Goal: Task Accomplishment & Management: Use online tool/utility

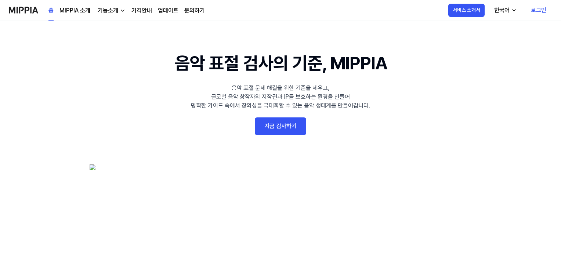
click at [542, 11] on link "로그인" at bounding box center [538, 10] width 27 height 21
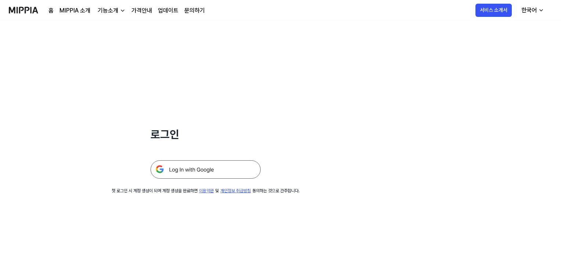
click at [185, 171] on img at bounding box center [206, 169] width 110 height 18
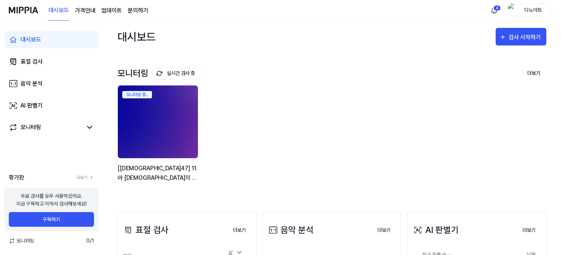
scroll to position [110, 0]
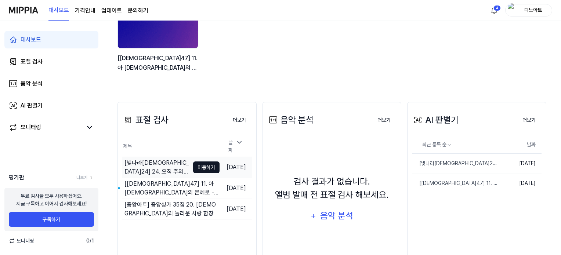
click at [195, 164] on button "이동하기" at bounding box center [206, 168] width 26 height 12
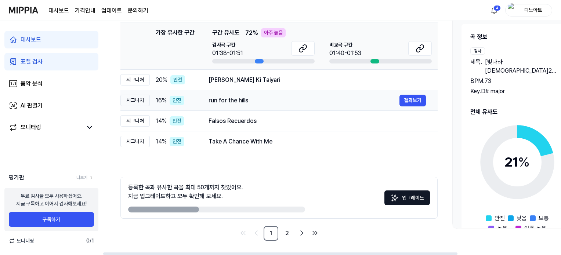
scroll to position [41, 0]
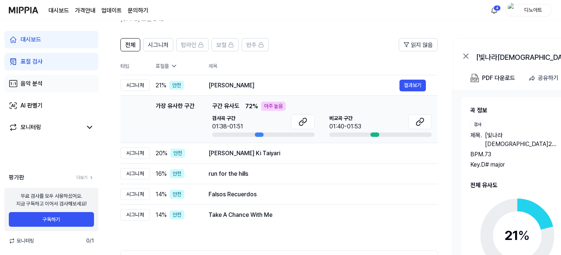
click at [47, 83] on link "음악 분석" at bounding box center [51, 84] width 94 height 18
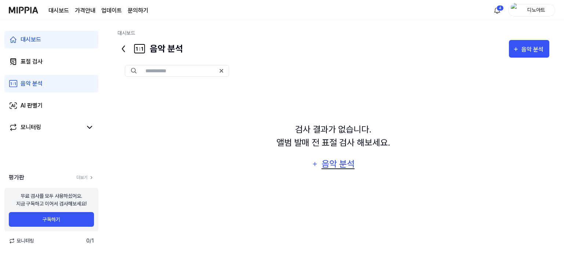
click at [329, 165] on div "음악 분석" at bounding box center [338, 164] width 35 height 14
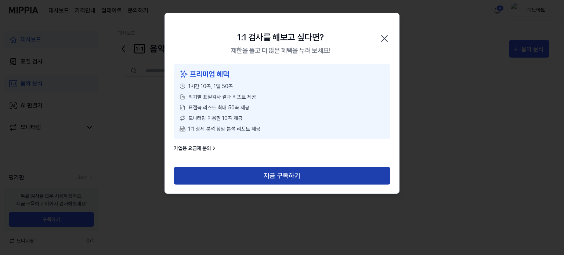
click at [250, 169] on button "지금 구독하기" at bounding box center [282, 176] width 217 height 18
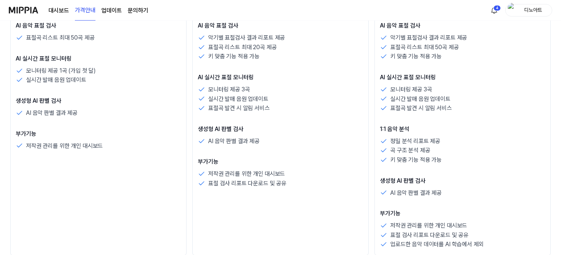
scroll to position [294, 0]
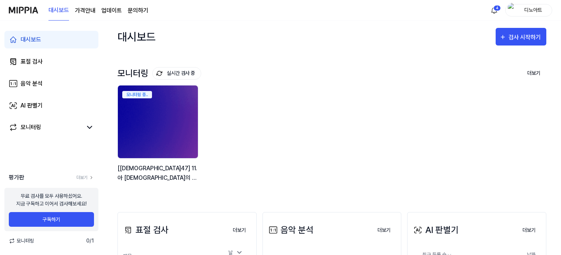
click at [92, 13] on page\) "가격안내" at bounding box center [85, 10] width 21 height 9
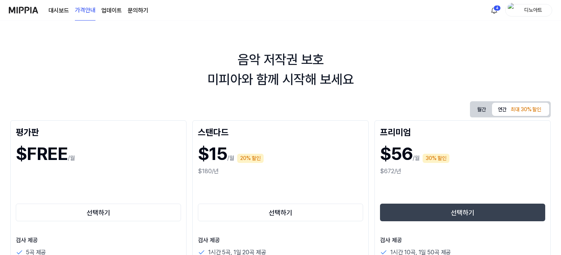
click at [130, 11] on link "문의하기" at bounding box center [138, 10] width 21 height 9
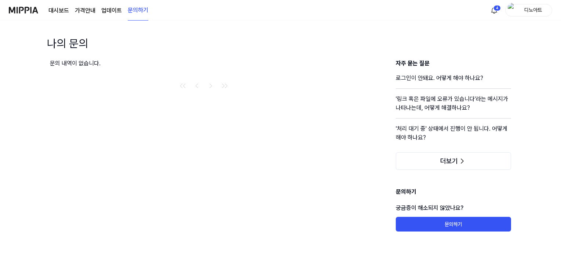
scroll to position [15, 0]
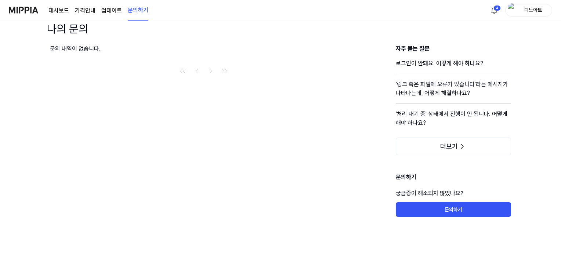
click at [65, 13] on link "대시보드" at bounding box center [58, 10] width 21 height 9
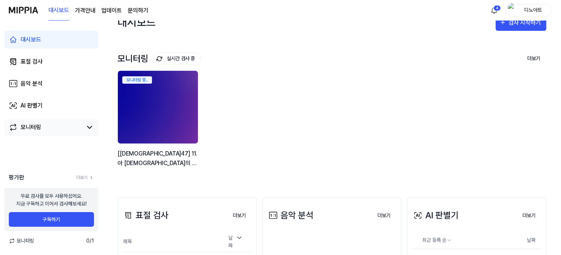
click at [59, 130] on link "모니터링" at bounding box center [45, 127] width 73 height 9
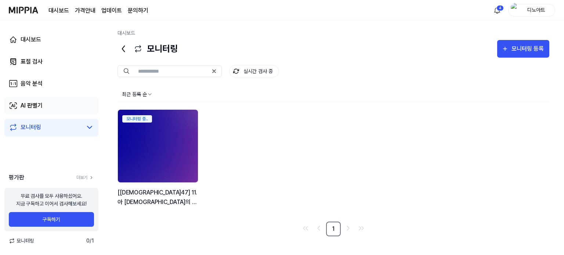
click at [37, 109] on div "AI 판별기" at bounding box center [32, 105] width 22 height 9
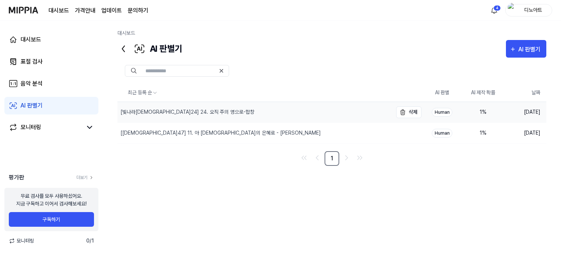
click at [169, 117] on div "[빛나라[DEMOGRAPHIC_DATA]24] 24. 오직 주의 영으로-합창" at bounding box center [254, 112] width 275 height 21
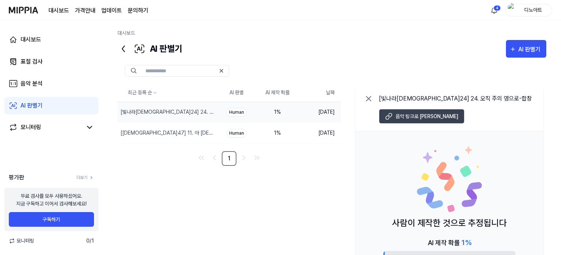
scroll to position [53, 0]
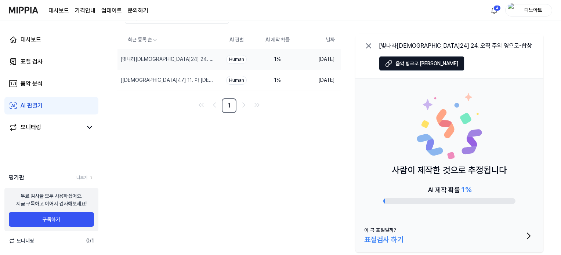
click at [399, 237] on div "표절검사 하기" at bounding box center [383, 239] width 39 height 11
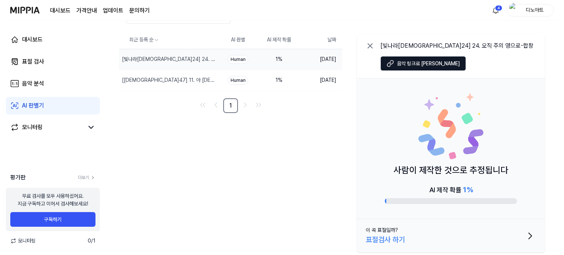
scroll to position [16, 0]
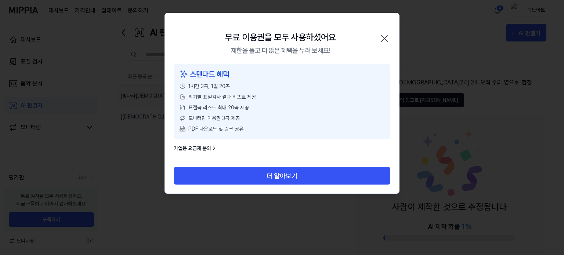
click at [384, 36] on icon "button" at bounding box center [385, 39] width 12 height 12
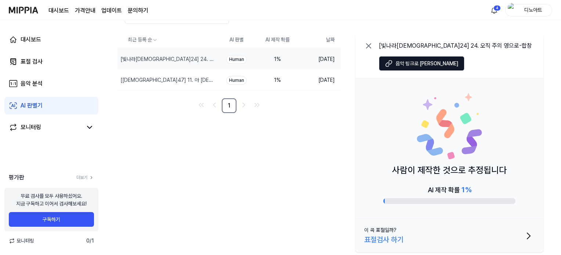
scroll to position [0, 0]
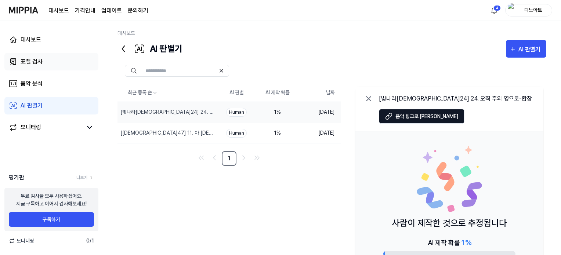
click at [41, 68] on link "표절 검사" at bounding box center [51, 62] width 94 height 18
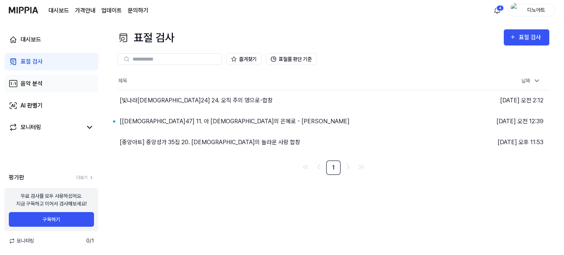
click at [40, 76] on link "음악 분석" at bounding box center [51, 84] width 94 height 18
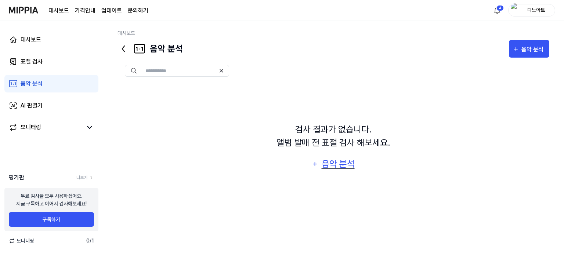
click at [334, 169] on div "음악 분석" at bounding box center [338, 164] width 35 height 14
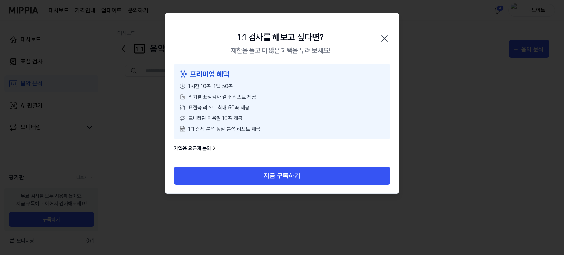
click at [392, 33] on div "1:1 검사를 해보고 싶다면? 제한을 풀고 더 많은 혜택을 누려 보세요! 닫기" at bounding box center [282, 38] width 234 height 51
click at [387, 35] on icon "button" at bounding box center [385, 39] width 12 height 12
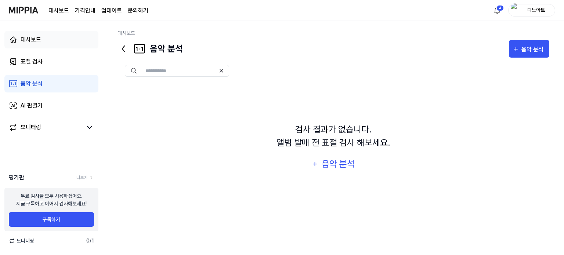
click at [45, 44] on link "대시보드" at bounding box center [51, 40] width 94 height 18
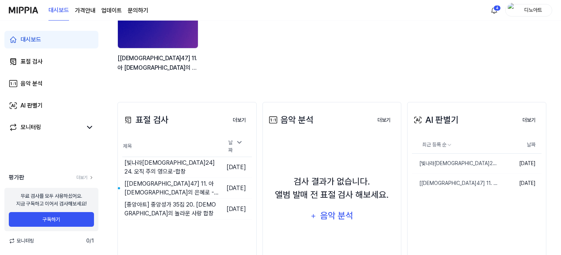
scroll to position [142, 0]
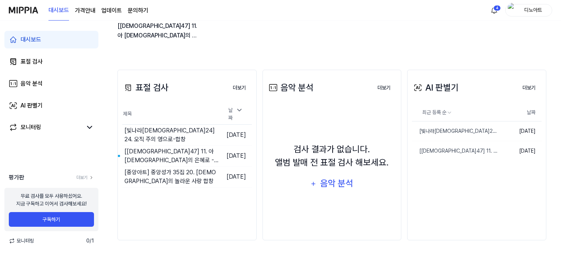
click at [85, 11] on page\) "가격안내" at bounding box center [85, 10] width 21 height 9
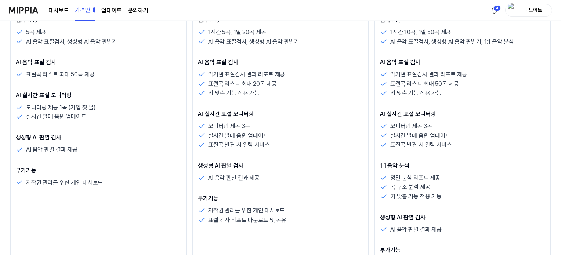
scroll to position [184, 0]
